Goal: Task Accomplishment & Management: Use online tool/utility

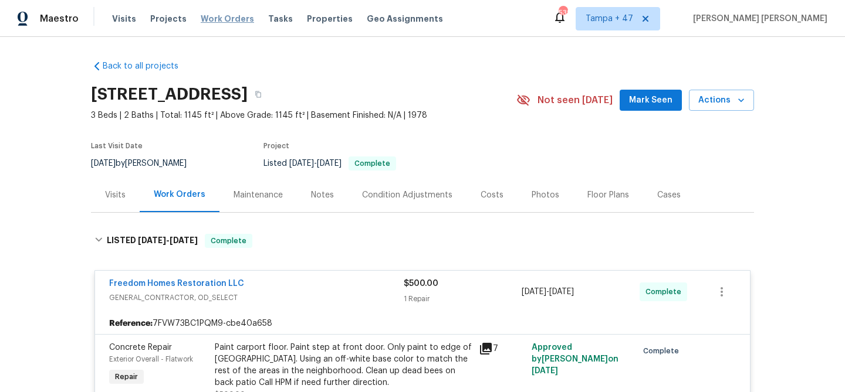
click at [214, 18] on span "Work Orders" at bounding box center [227, 19] width 53 height 12
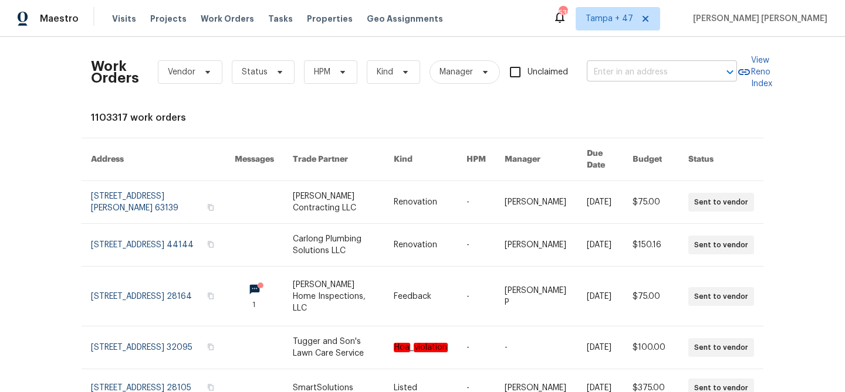
click at [604, 76] on input "text" at bounding box center [644, 72] width 117 height 18
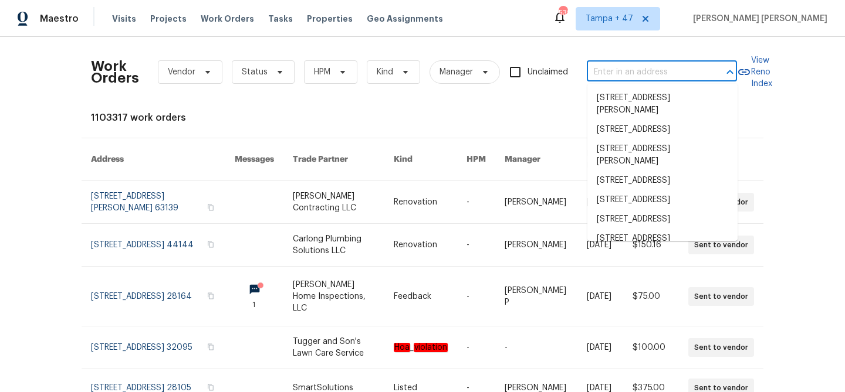
paste input "[STREET_ADDRESS][PERSON_NAME]"
type input "[STREET_ADDRESS][PERSON_NAME]"
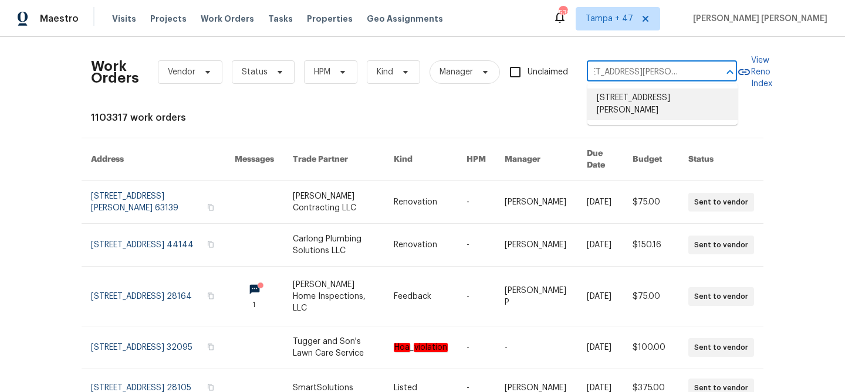
click at [609, 94] on li "[STREET_ADDRESS][PERSON_NAME]" at bounding box center [662, 105] width 150 height 32
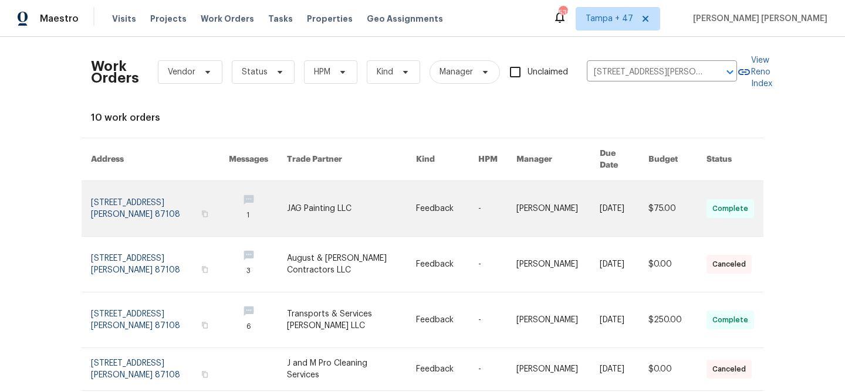
click at [569, 196] on link at bounding box center [558, 208] width 84 height 55
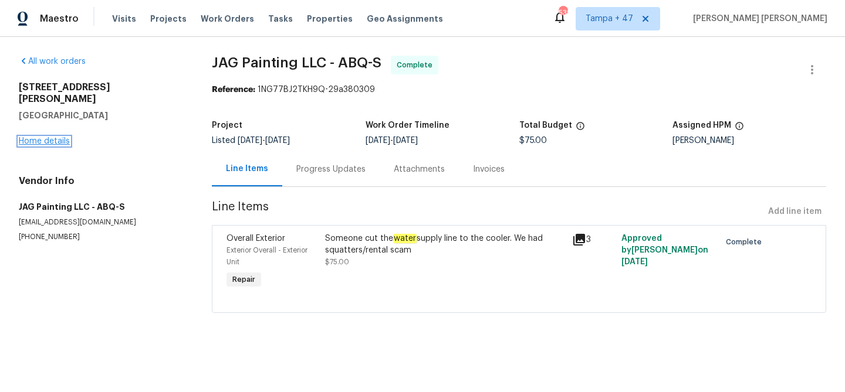
click at [53, 137] on link "Home details" at bounding box center [44, 141] width 51 height 8
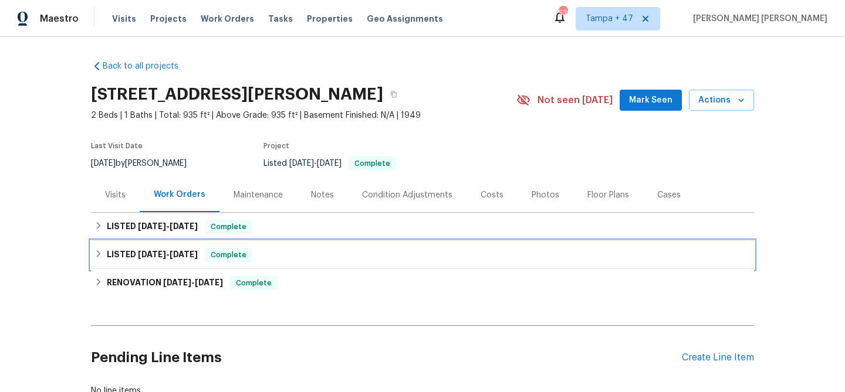
click at [233, 255] on span "Complete" at bounding box center [228, 255] width 45 height 12
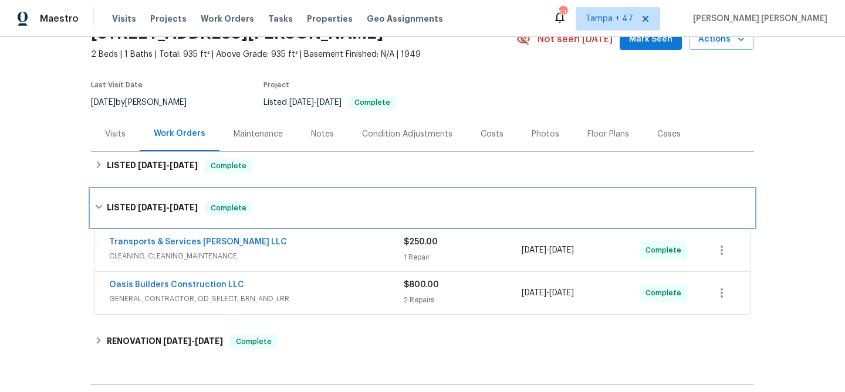
scroll to position [117, 0]
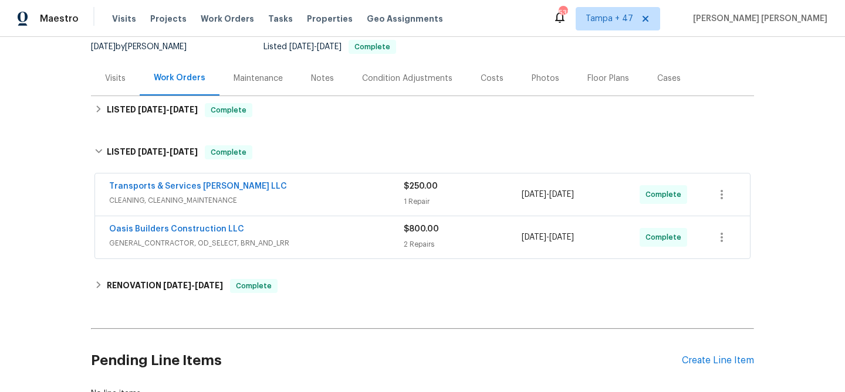
click at [337, 236] on div "Oasis Builders Construction LLC" at bounding box center [256, 230] width 294 height 14
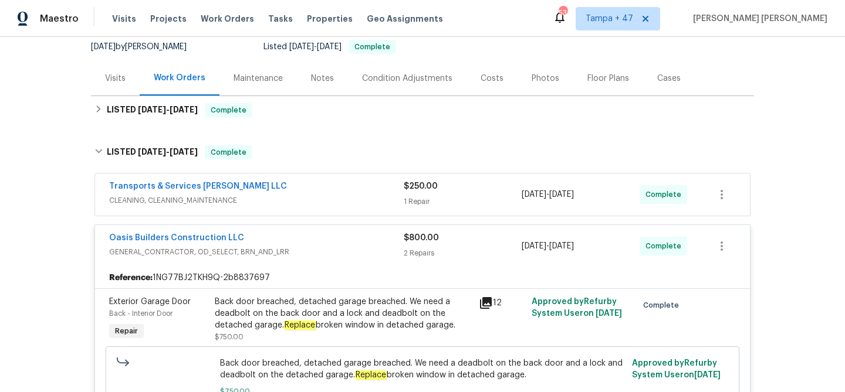
click at [362, 189] on div "Transports & Services [PERSON_NAME] LLC" at bounding box center [256, 188] width 294 height 14
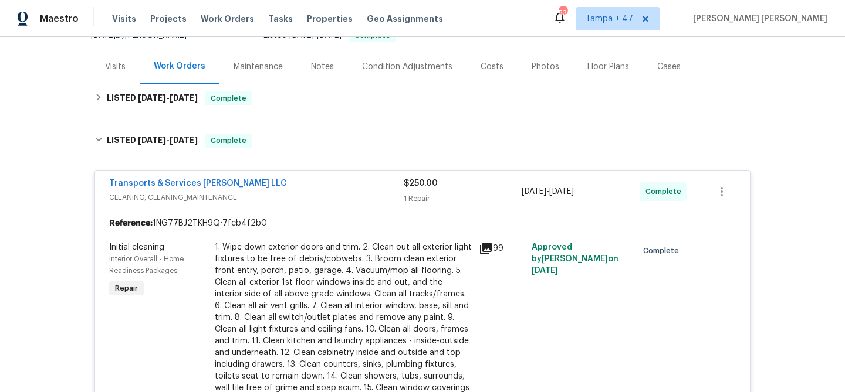
scroll to position [45, 0]
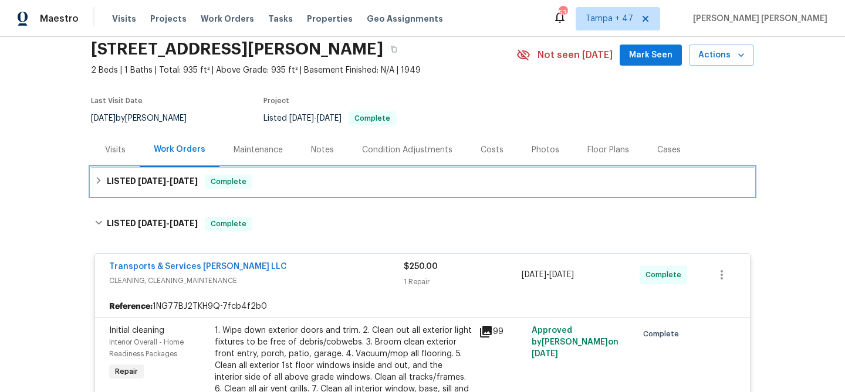
click at [354, 187] on div "LISTED [DATE] - [DATE] Complete" at bounding box center [422, 182] width 656 height 14
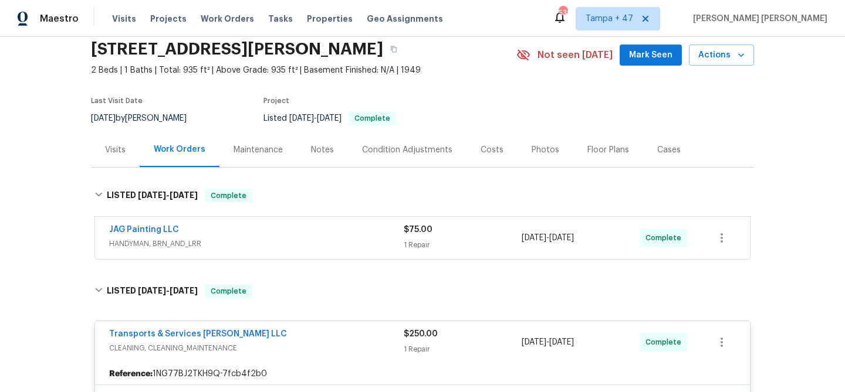
click at [374, 232] on div "JAG Painting LLC" at bounding box center [256, 231] width 294 height 14
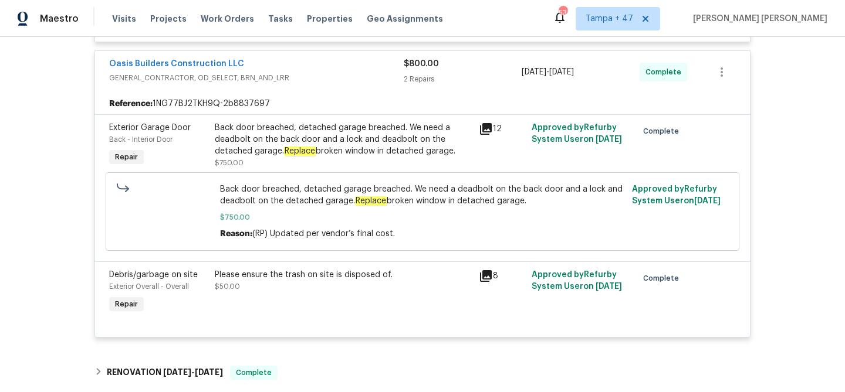
scroll to position [957, 0]
